Goal: Transaction & Acquisition: Purchase product/service

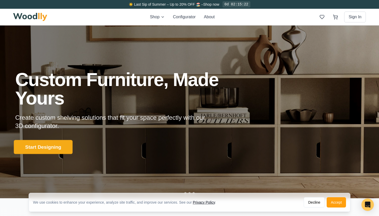
click at [47, 148] on button "Start Designing" at bounding box center [43, 147] width 59 height 14
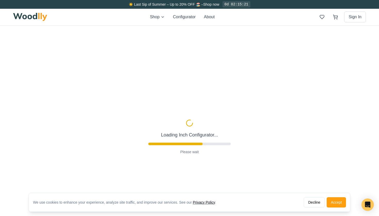
type input "56"
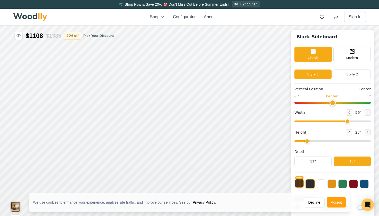
click at [299, 184] on button "NEW" at bounding box center [299, 183] width 9 height 9
click at [308, 200] on button "Decline" at bounding box center [313, 202] width 21 height 10
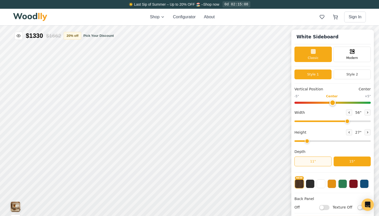
scroll to position [3, 0]
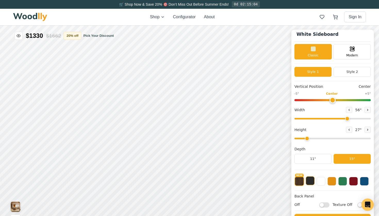
click at [311, 182] on button at bounding box center [309, 180] width 9 height 9
click at [298, 182] on button "NEW" at bounding box center [299, 180] width 9 height 9
click at [298, 182] on button "NEW" at bounding box center [298, 181] width 9 height 9
click at [319, 183] on button at bounding box center [320, 180] width 9 height 9
click at [310, 182] on button at bounding box center [309, 180] width 9 height 9
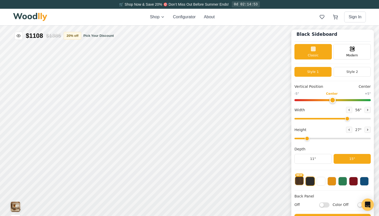
click at [301, 183] on button "NEW" at bounding box center [299, 180] width 9 height 9
drag, startPoint x: 306, startPoint y: 139, endPoint x: 299, endPoint y: 139, distance: 6.4
type input "1"
click at [299, 139] on input "range" at bounding box center [332, 139] width 76 height 2
drag, startPoint x: 345, startPoint y: 118, endPoint x: 357, endPoint y: 118, distance: 12.1
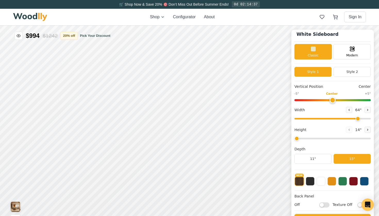
type input "64"
click at [357, 118] on input "range" at bounding box center [332, 119] width 76 height 2
click at [366, 131] on button at bounding box center [367, 130] width 6 height 6
type input "2"
click at [306, 139] on input "range" at bounding box center [332, 139] width 76 height 2
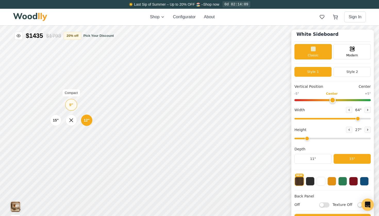
click at [72, 105] on div "9"" at bounding box center [71, 105] width 4 height 6
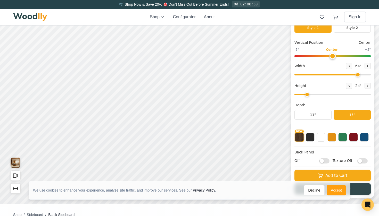
scroll to position [47, 0]
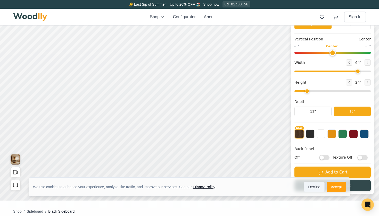
click at [313, 186] on button "Decline" at bounding box center [313, 187] width 21 height 10
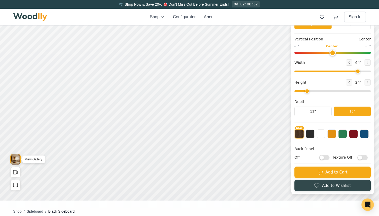
click at [13, 159] on img "View Gallery" at bounding box center [16, 159] width 10 height 10
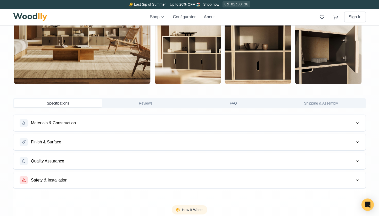
scroll to position [380, 0]
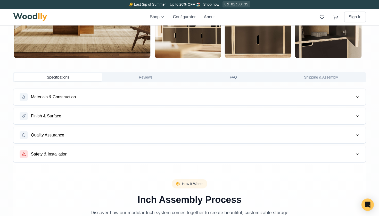
click at [60, 117] on span "Finish & Surface" at bounding box center [46, 116] width 30 height 6
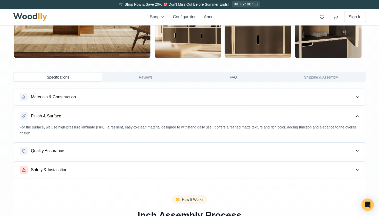
click at [64, 94] on span "Materials & Construction" at bounding box center [53, 97] width 45 height 6
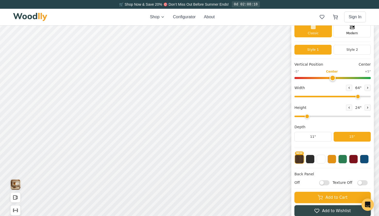
scroll to position [22, 0]
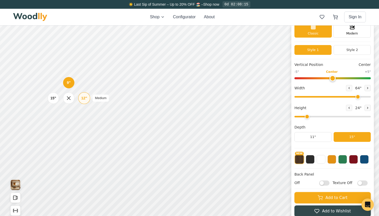
click at [80, 97] on div "12" Medium" at bounding box center [84, 98] width 12 height 12
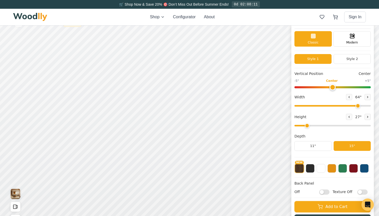
scroll to position [13, 0]
click at [322, 169] on button at bounding box center [320, 168] width 9 height 9
click at [299, 170] on button "NEW" at bounding box center [299, 168] width 9 height 9
click at [310, 169] on button at bounding box center [309, 168] width 9 height 9
click at [331, 169] on button at bounding box center [331, 168] width 9 height 9
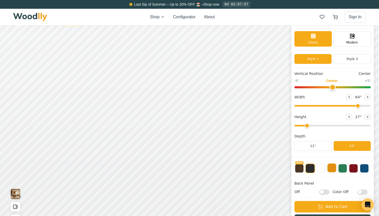
scroll to position [2, 0]
click at [340, 168] on button at bounding box center [342, 168] width 9 height 9
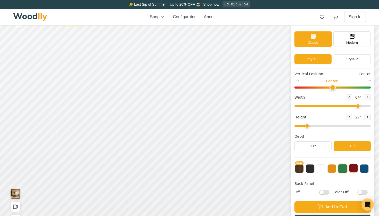
click at [353, 168] on button at bounding box center [353, 168] width 9 height 9
click at [362, 168] on button at bounding box center [363, 168] width 9 height 9
click at [354, 168] on button at bounding box center [353, 168] width 9 height 9
click at [344, 168] on button at bounding box center [342, 168] width 9 height 9
click at [332, 169] on button at bounding box center [331, 168] width 9 height 9
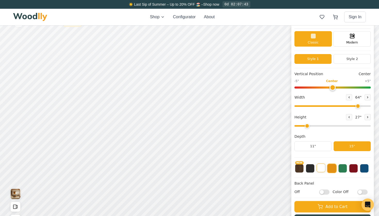
click at [321, 169] on button at bounding box center [320, 168] width 9 height 9
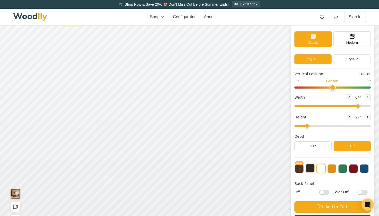
click at [310, 168] on button at bounding box center [309, 168] width 9 height 9
click at [331, 169] on button at bounding box center [331, 168] width 9 height 9
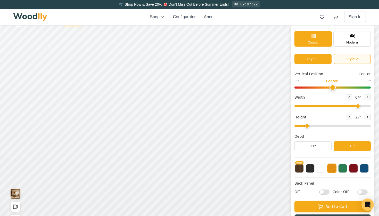
click at [343, 58] on button "Style 2" at bounding box center [351, 59] width 37 height 10
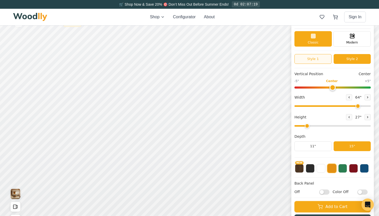
click at [315, 57] on button "Style 1" at bounding box center [312, 59] width 37 height 10
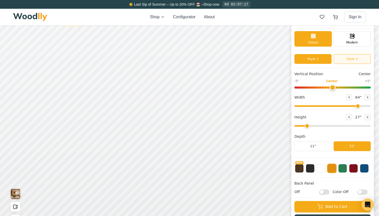
click at [342, 58] on button "Style 2" at bounding box center [351, 59] width 37 height 10
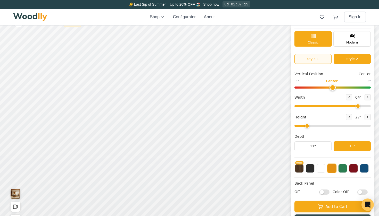
click at [314, 58] on button "Style 1" at bounding box center [312, 59] width 37 height 10
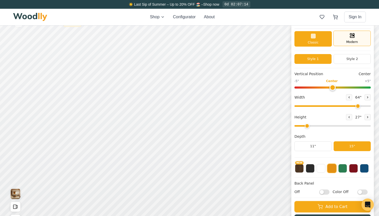
click at [346, 36] on div "Modern" at bounding box center [351, 38] width 37 height 15
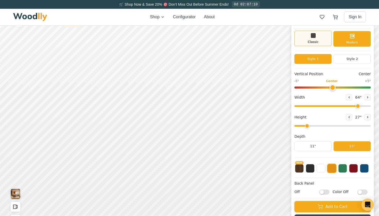
click at [319, 38] on div "Classic" at bounding box center [312, 38] width 37 height 15
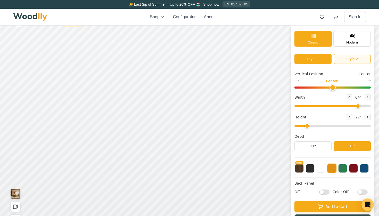
click at [347, 59] on button "Style 2" at bounding box center [351, 59] width 37 height 10
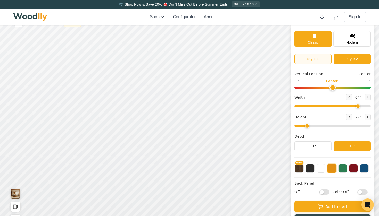
click at [318, 61] on button "Style 1" at bounding box center [312, 59] width 37 height 10
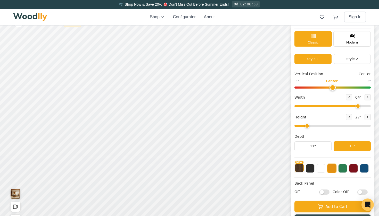
click at [298, 168] on button "NEW" at bounding box center [299, 168] width 9 height 9
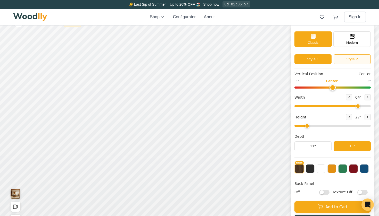
click at [350, 58] on button "Style 2" at bounding box center [351, 59] width 37 height 10
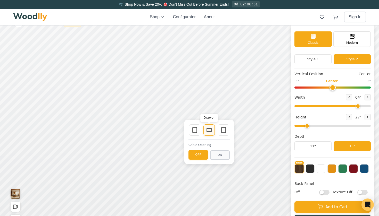
click at [208, 131] on icon at bounding box center [209, 130] width 6 height 6
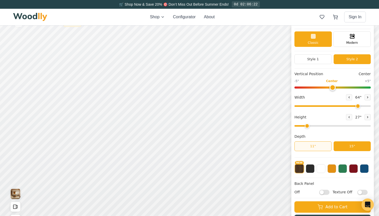
click at [313, 147] on button "11"" at bounding box center [312, 146] width 37 height 10
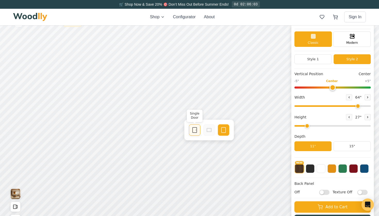
click at [194, 130] on icon at bounding box center [194, 130] width 6 height 6
click at [348, 147] on button "15"" at bounding box center [351, 146] width 37 height 10
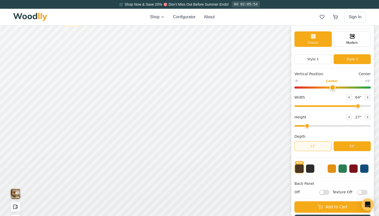
click at [312, 148] on button "11"" at bounding box center [312, 146] width 37 height 10
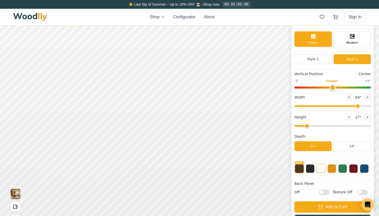
click at [320, 170] on button at bounding box center [320, 168] width 9 height 9
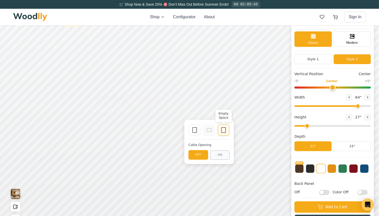
click at [221, 129] on rect at bounding box center [223, 129] width 4 height 5
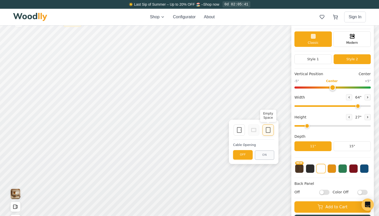
click at [267, 130] on icon at bounding box center [268, 130] width 6 height 6
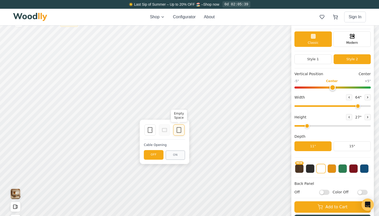
click at [178, 129] on icon at bounding box center [179, 130] width 6 height 6
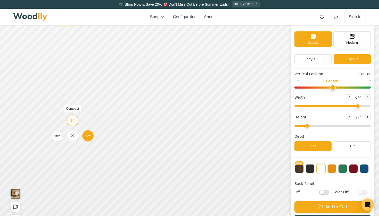
click at [72, 122] on div "9"" at bounding box center [73, 121] width 4 height 6
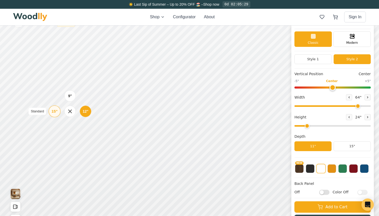
click at [55, 110] on div "15"" at bounding box center [55, 111] width 6 height 6
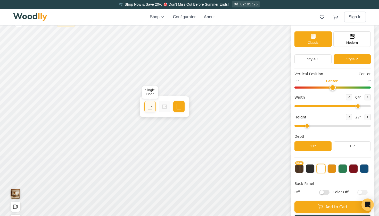
click at [149, 107] on icon at bounding box center [150, 107] width 6 height 6
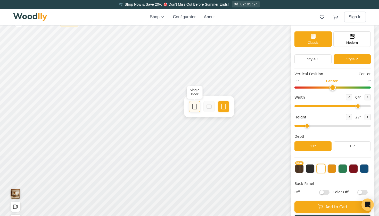
click at [192, 108] on icon at bounding box center [194, 107] width 6 height 6
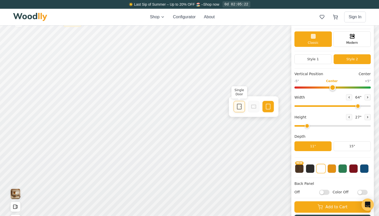
click at [236, 107] on icon at bounding box center [239, 107] width 6 height 6
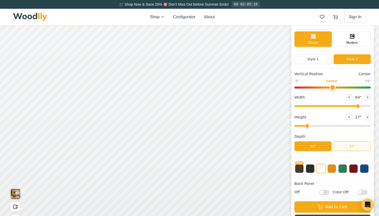
click at [349, 146] on button "15"" at bounding box center [351, 146] width 37 height 10
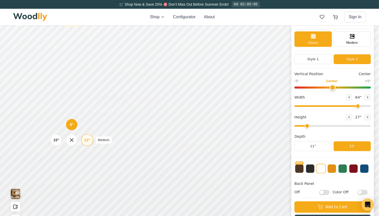
click at [85, 142] on div "12"" at bounding box center [87, 140] width 6 height 6
click at [85, 109] on div "12" Medium" at bounding box center [89, 108] width 12 height 12
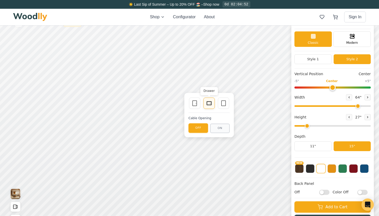
click at [208, 104] on icon at bounding box center [209, 103] width 6 height 6
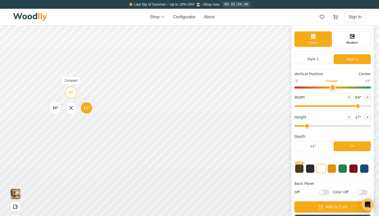
click at [72, 94] on div "9"" at bounding box center [71, 93] width 4 height 6
click at [55, 105] on div "15"" at bounding box center [53, 108] width 6 height 6
click at [85, 107] on div "12" Medium" at bounding box center [89, 108] width 12 height 12
click at [366, 96] on icon at bounding box center [367, 97] width 3 height 3
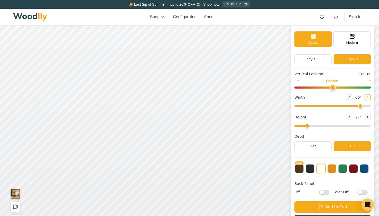
click at [366, 96] on icon at bounding box center [367, 97] width 3 height 3
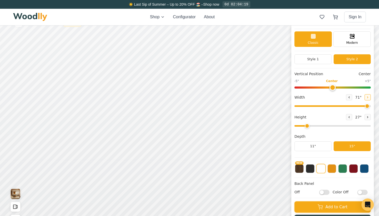
click at [366, 96] on icon at bounding box center [367, 97] width 3 height 3
type input "72"
click at [313, 56] on button "Style 1" at bounding box center [312, 59] width 37 height 10
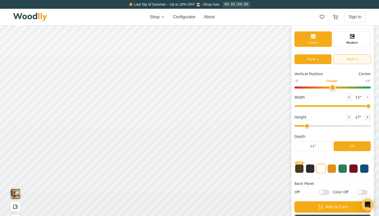
click at [349, 58] on button "Style 2" at bounding box center [351, 59] width 37 height 10
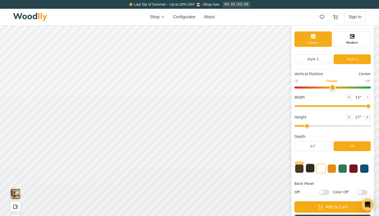
click at [311, 171] on button at bounding box center [309, 168] width 9 height 9
click at [298, 169] on button "NEW" at bounding box center [299, 168] width 9 height 9
click at [331, 171] on button at bounding box center [331, 168] width 9 height 9
click at [340, 164] on div "NEW" at bounding box center [332, 166] width 76 height 13
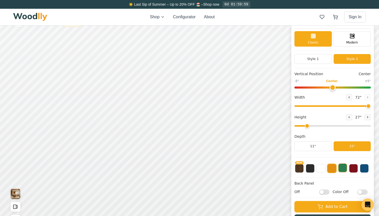
click at [341, 167] on button at bounding box center [342, 168] width 9 height 9
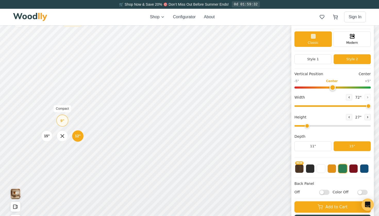
click at [63, 119] on div "9"" at bounding box center [62, 121] width 4 height 6
click at [361, 192] on input "Color Off" at bounding box center [362, 192] width 10 height 5
click at [361, 192] on input "Color On" at bounding box center [362, 192] width 10 height 5
click at [361, 192] on input "Color Off" at bounding box center [362, 192] width 10 height 5
click at [361, 192] on input "Color On" at bounding box center [362, 192] width 10 height 5
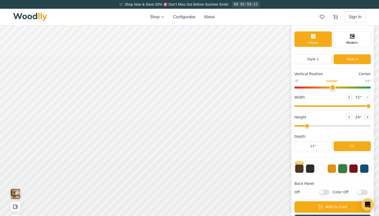
click at [361, 193] on input "Color Off" at bounding box center [362, 192] width 10 height 5
click at [363, 192] on input "Color On" at bounding box center [362, 192] width 10 height 5
checkbox input "false"
click at [322, 192] on input "Off" at bounding box center [324, 192] width 10 height 5
click at [320, 191] on input "On" at bounding box center [324, 192] width 10 height 5
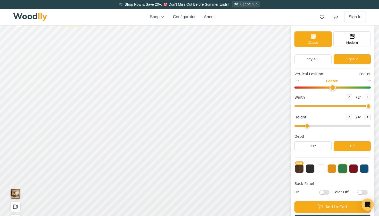
checkbox input "false"
click at [367, 117] on icon at bounding box center [367, 117] width 1 height 2
type input "3"
click at [82, 98] on div "12"" at bounding box center [82, 98] width 6 height 6
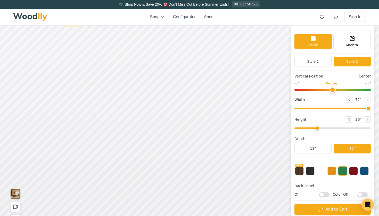
scroll to position [3, 0]
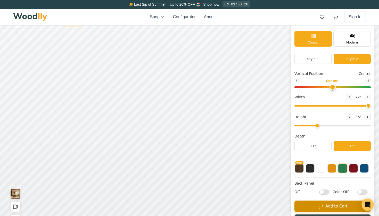
click at [328, 205] on button "Add to Cart" at bounding box center [332, 206] width 76 height 11
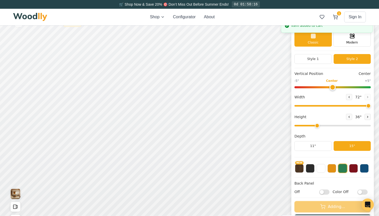
scroll to position [0, 0]
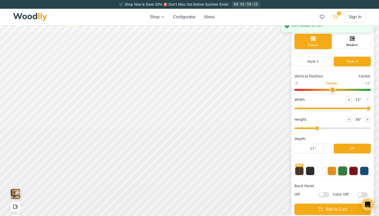
click at [336, 15] on icon at bounding box center [334, 16] width 5 height 5
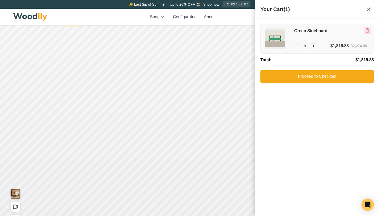
click at [367, 31] on icon "Remove item" at bounding box center [367, 30] width 1 height 1
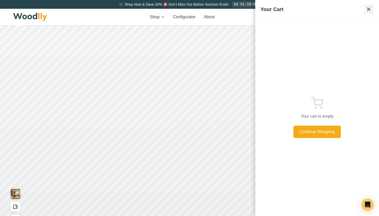
click at [368, 9] on icon at bounding box center [368, 9] width 3 height 3
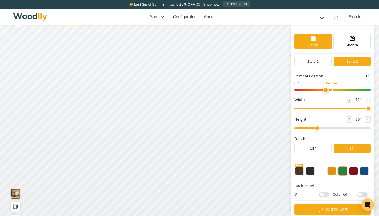
type input "0"
click at [331, 90] on input "range" at bounding box center [332, 90] width 76 height 2
click at [347, 120] on icon at bounding box center [348, 119] width 3 height 3
type input "2"
